Goal: Task Accomplishment & Management: Complete application form

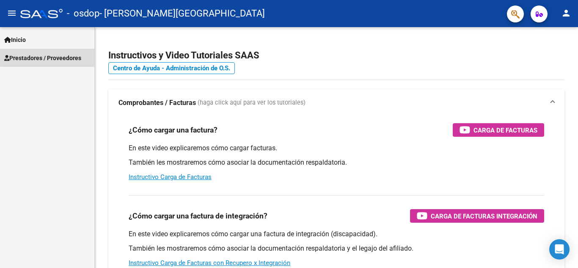
click at [71, 55] on span "Prestadores / Proveedores" at bounding box center [42, 57] width 77 height 9
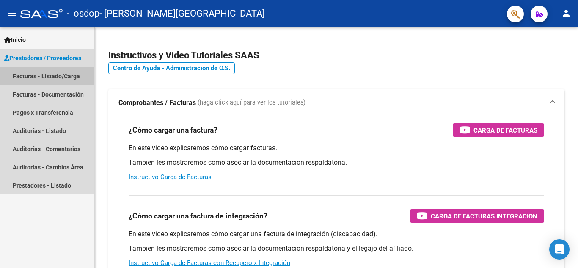
click at [64, 75] on link "Facturas - Listado/Carga" at bounding box center [47, 76] width 94 height 18
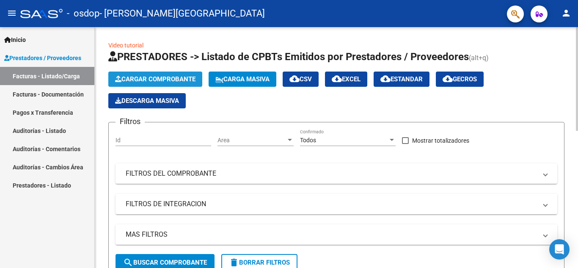
click at [185, 86] on button "Cargar Comprobante" at bounding box center [155, 79] width 94 height 15
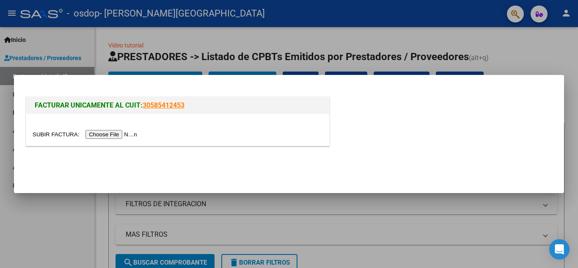
click at [129, 131] on input "file" at bounding box center [86, 134] width 107 height 9
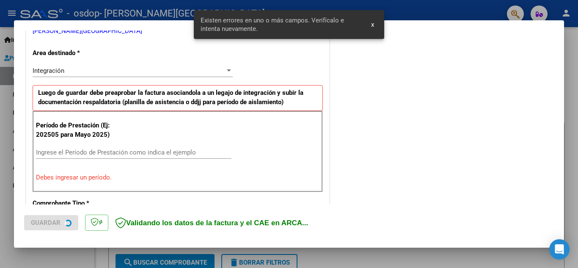
scroll to position [192, 0]
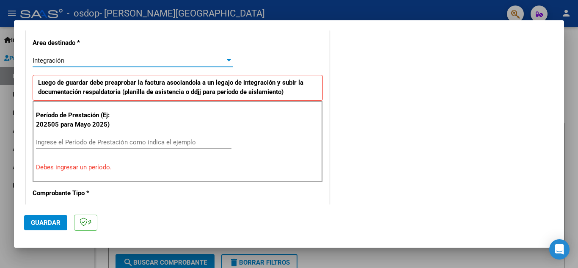
click at [91, 62] on div "Integración" at bounding box center [129, 61] width 193 height 8
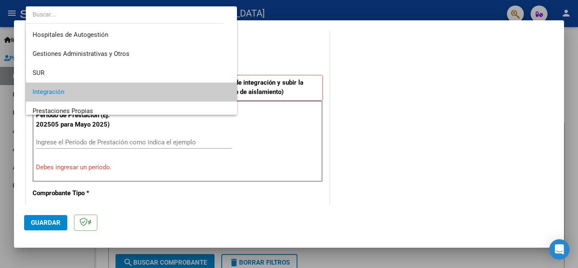
scroll to position [32, 0]
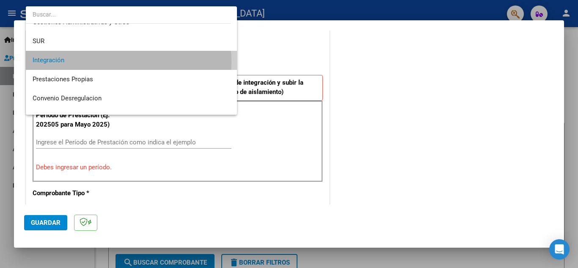
click at [91, 62] on span "Integración" at bounding box center [132, 60] width 198 height 19
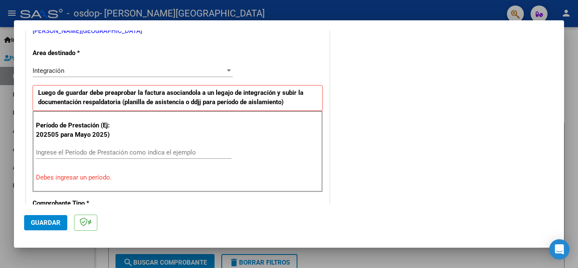
scroll to position [188, 0]
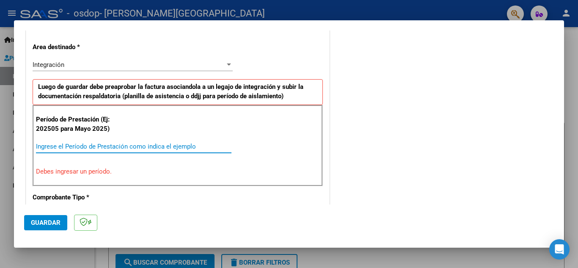
click at [158, 143] on input "Ingrese el Período de Prestación como indica el ejemplo" at bounding box center [134, 147] width 196 height 8
type input "1"
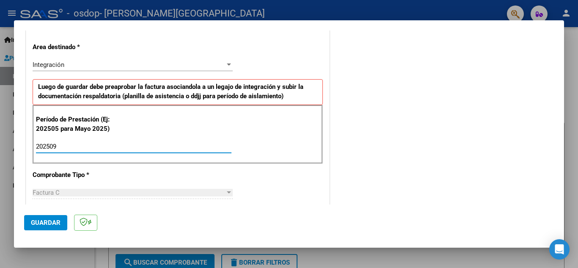
type input "202509"
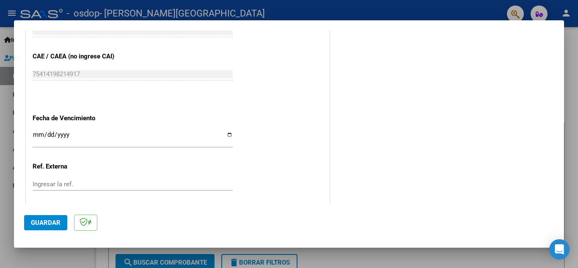
scroll to position [528, 0]
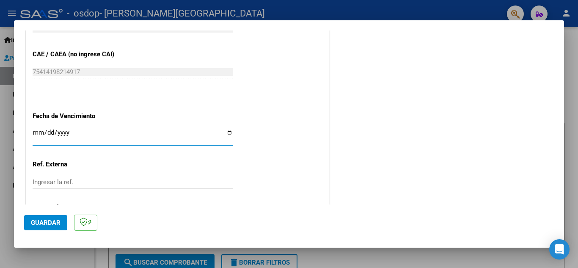
click at [226, 134] on input "Ingresar la fecha" at bounding box center [133, 136] width 200 height 14
type input "[DATE]"
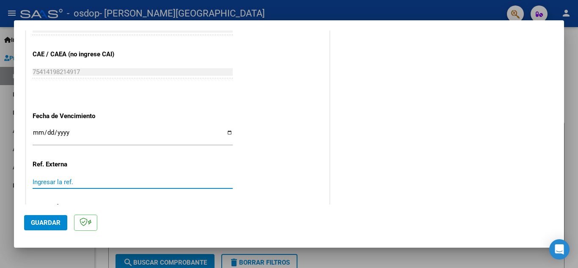
click at [81, 183] on input "Ingresar la ref." at bounding box center [133, 182] width 200 height 8
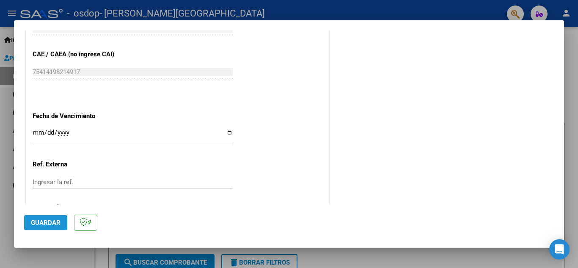
click at [45, 219] on span "Guardar" at bounding box center [46, 223] width 30 height 8
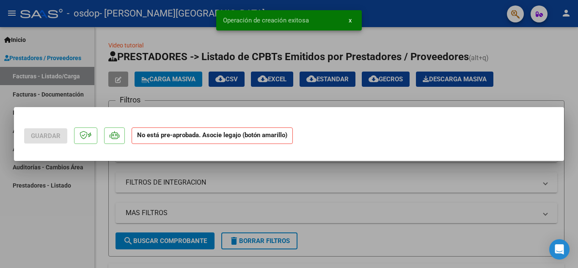
scroll to position [0, 0]
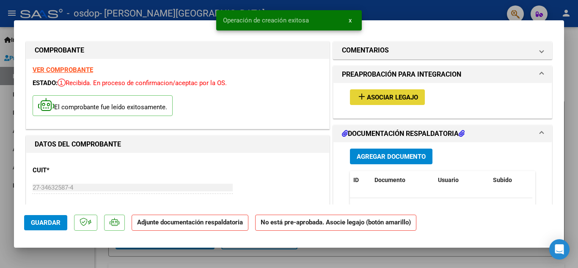
click at [381, 98] on span "Asociar Legajo" at bounding box center [392, 98] width 51 height 8
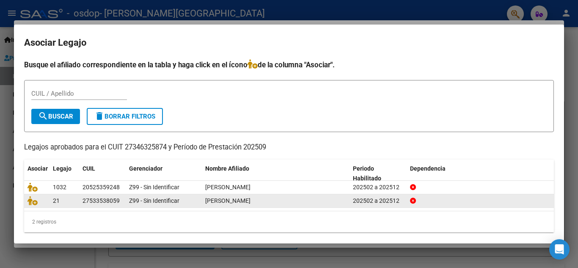
click at [317, 201] on div "[PERSON_NAME]" at bounding box center [275, 201] width 141 height 10
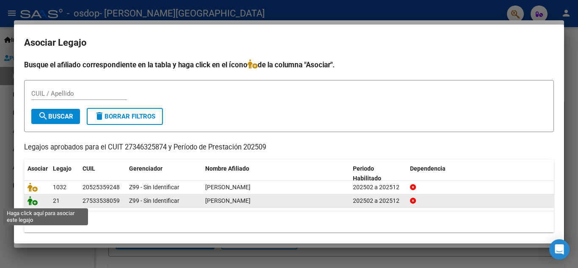
click at [33, 198] on icon at bounding box center [33, 200] width 10 height 9
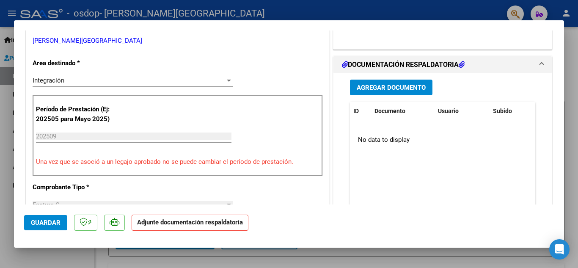
scroll to position [198, 0]
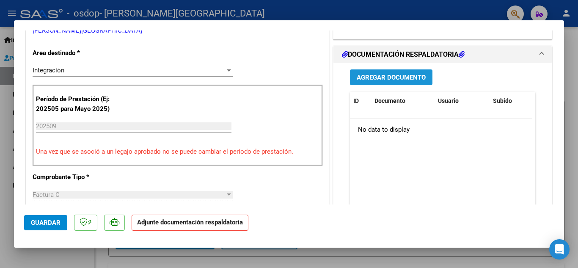
click at [384, 75] on span "Agregar Documento" at bounding box center [391, 78] width 69 height 8
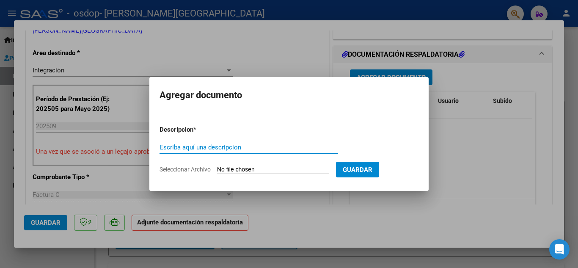
click at [240, 149] on input "Escriba aquí una descripcion" at bounding box center [249, 147] width 179 height 8
type input "Planilla de asistencia"
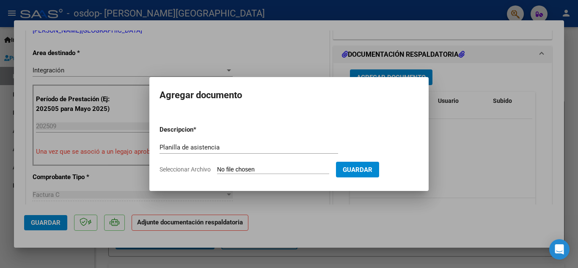
click at [281, 166] on input "Seleccionar Archivo" at bounding box center [273, 170] width 112 height 8
click at [319, 168] on input "Seleccionar Archivo" at bounding box center [273, 170] width 112 height 8
type input "C:\fakepath\Asistencia [DATE].pdf"
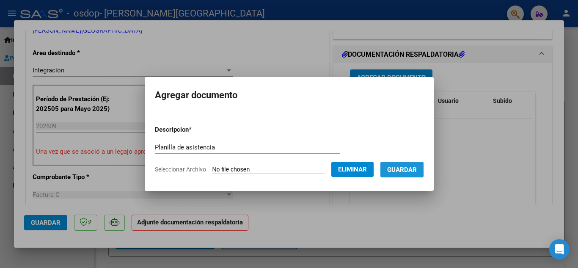
click at [408, 169] on span "Guardar" at bounding box center [402, 170] width 30 height 8
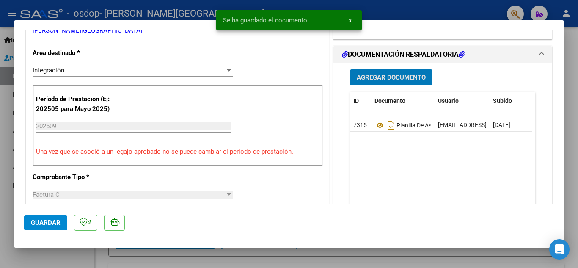
click at [49, 220] on span "Guardar" at bounding box center [46, 223] width 30 height 8
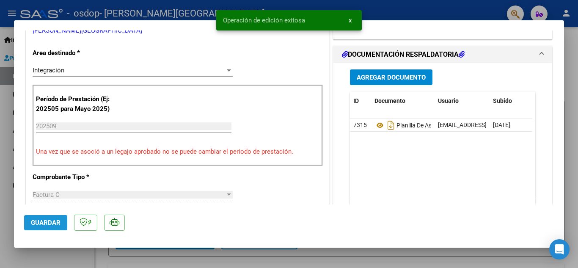
click at [49, 220] on span "Guardar" at bounding box center [46, 223] width 30 height 8
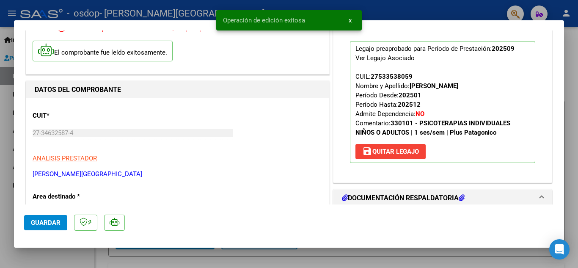
scroll to position [0, 0]
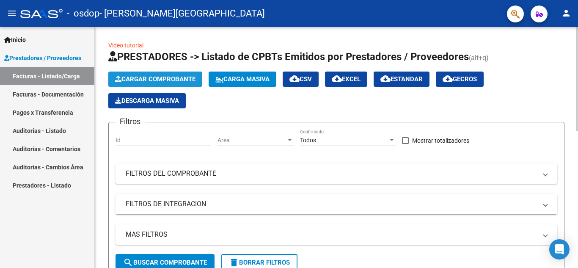
click at [169, 77] on span "Cargar Comprobante" at bounding box center [155, 79] width 80 height 8
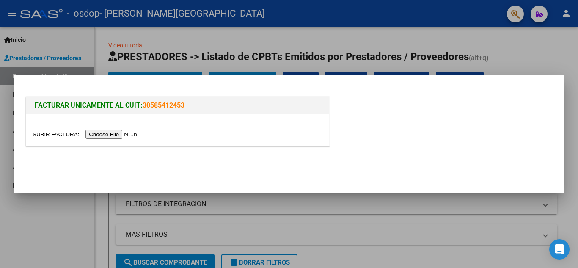
click at [127, 136] on input "file" at bounding box center [86, 134] width 107 height 9
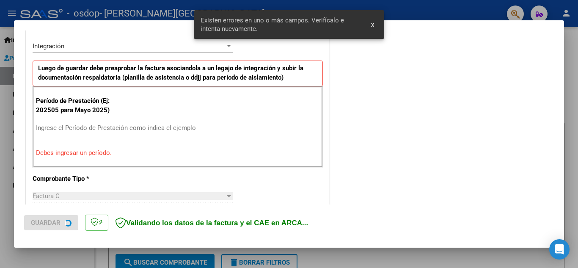
scroll to position [208, 0]
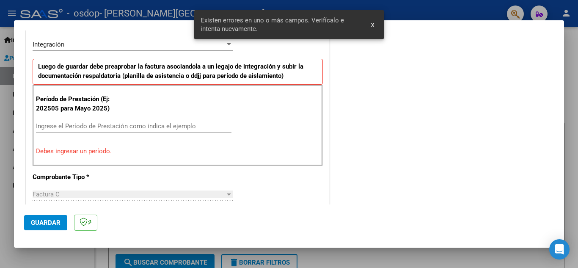
click at [114, 34] on div "CUIT * 27-34632587-4 Ingresar CUIT ANALISIS PRESTADOR [PERSON_NAME] [GEOGRAPHIC…" at bounding box center [177, 257] width 303 height 659
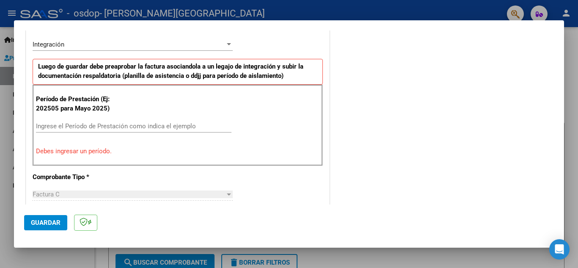
click at [111, 48] on div "Integración Seleccionar Area" at bounding box center [133, 44] width 200 height 13
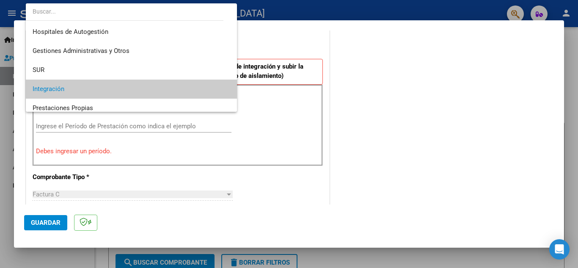
scroll to position [45, 0]
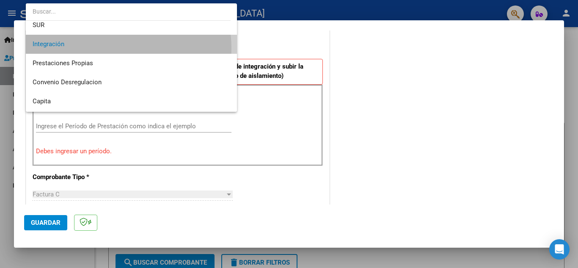
click at [111, 48] on span "Integración" at bounding box center [132, 44] width 198 height 19
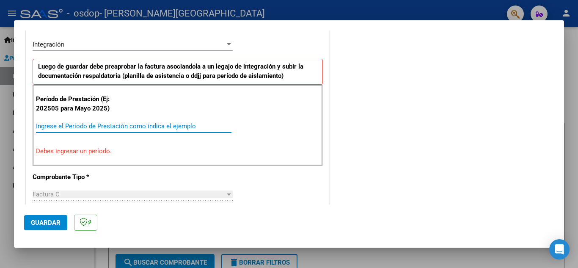
click at [95, 125] on input "Ingrese el Período de Prestación como indica el ejemplo" at bounding box center [134, 126] width 196 height 8
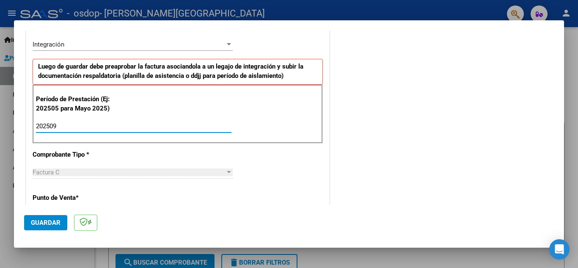
type input "202509"
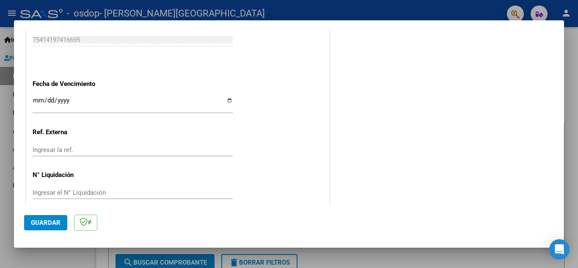
scroll to position [571, 0]
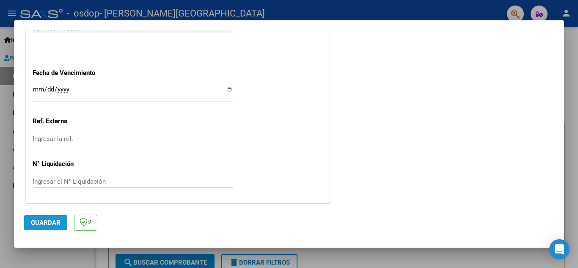
click at [48, 223] on span "Guardar" at bounding box center [46, 223] width 30 height 8
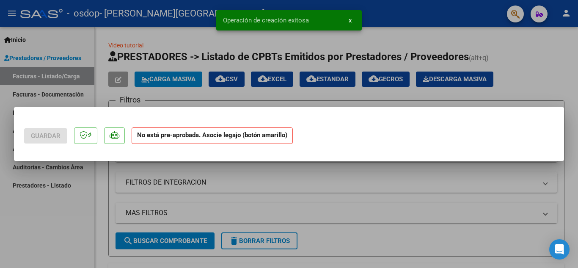
scroll to position [0, 0]
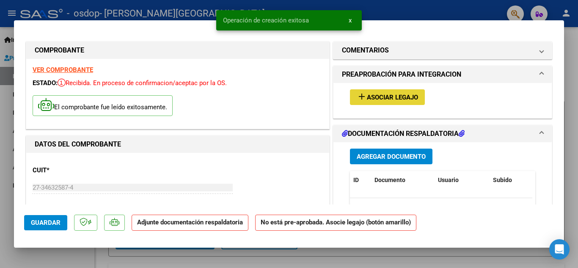
click at [383, 97] on span "Asociar Legajo" at bounding box center [392, 98] width 51 height 8
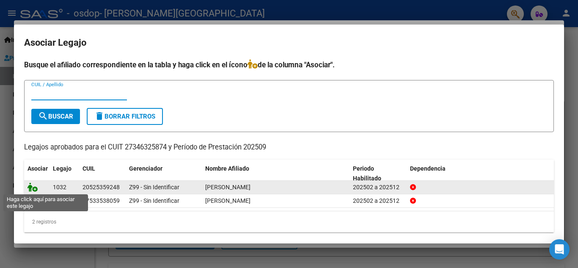
click at [33, 184] on icon at bounding box center [33, 186] width 10 height 9
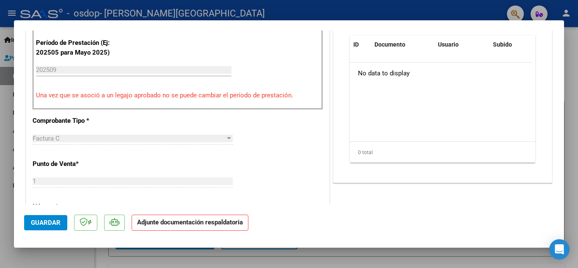
scroll to position [164, 0]
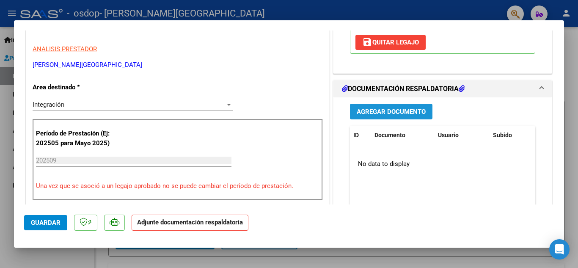
click at [398, 109] on span "Agregar Documento" at bounding box center [391, 112] width 69 height 8
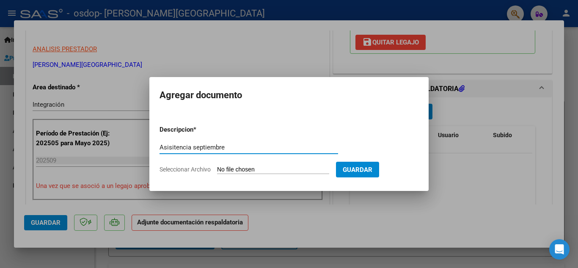
type input "Asisitencia septiembre"
click at [257, 172] on input "Seleccionar Archivo" at bounding box center [273, 170] width 112 height 8
type input "C:\fakepath\Asistencia [DATE].pdf"
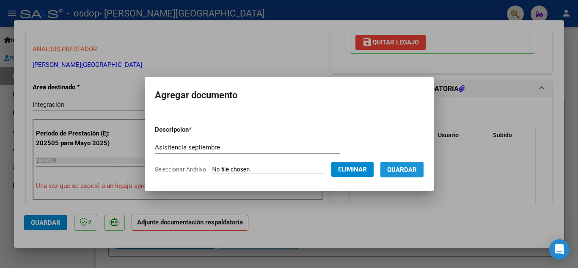
click at [417, 169] on span "Guardar" at bounding box center [402, 170] width 30 height 8
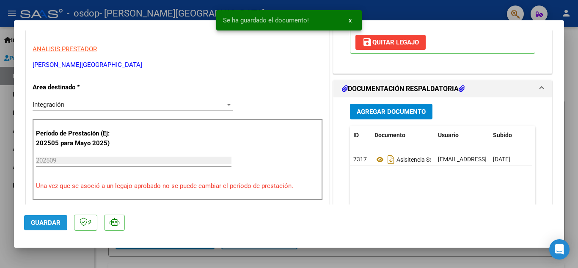
click at [50, 219] on span "Guardar" at bounding box center [46, 223] width 30 height 8
